Goal: Task Accomplishment & Management: Manage account settings

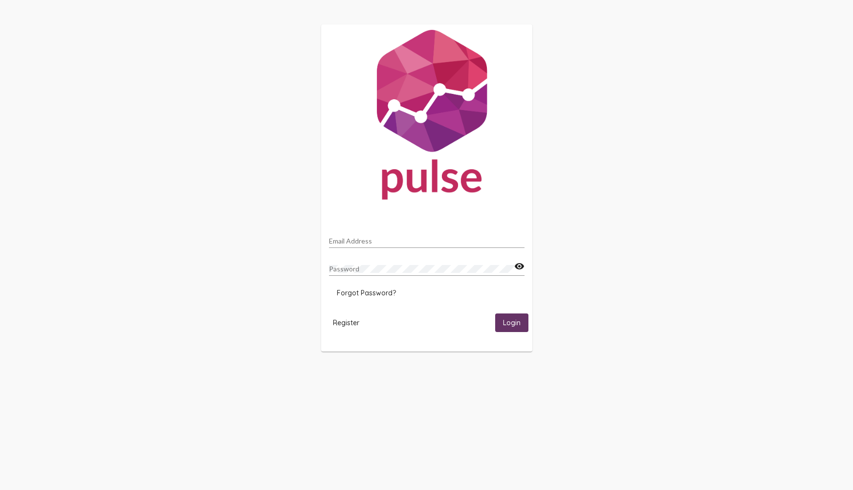
click at [418, 248] on div "Email Address" at bounding box center [426, 238] width 195 height 19
click at [421, 242] on input "Email Address" at bounding box center [426, 241] width 195 height 8
type input "[PERSON_NAME][EMAIL_ADDRESS][PERSON_NAME][DOMAIN_NAME]"
click at [526, 332] on mat-card-actions "Register Login" at bounding box center [426, 322] width 203 height 26
click at [522, 327] on button "Login" at bounding box center [511, 322] width 33 height 18
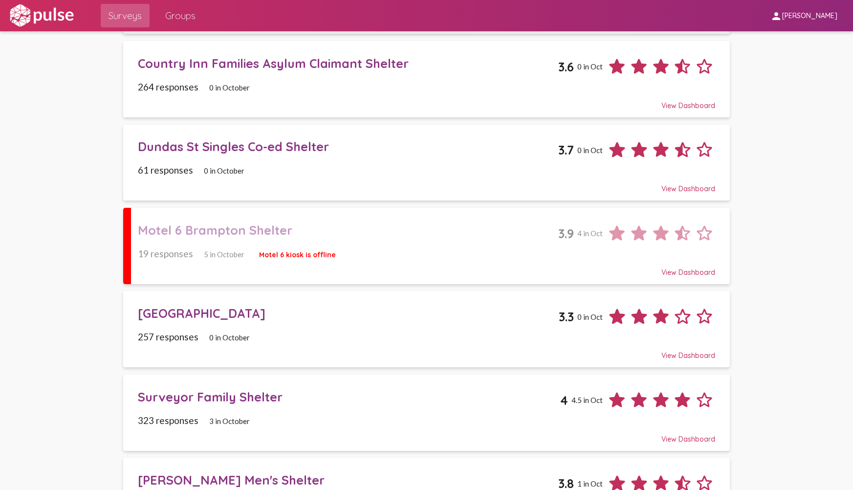
scroll to position [147, 0]
